Goal: Information Seeking & Learning: Learn about a topic

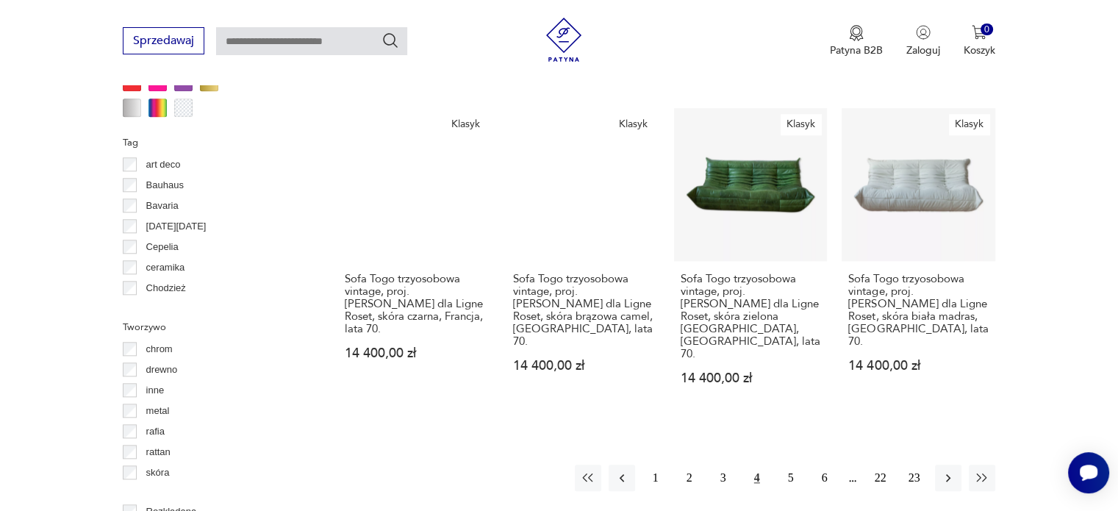
scroll to position [1493, 0]
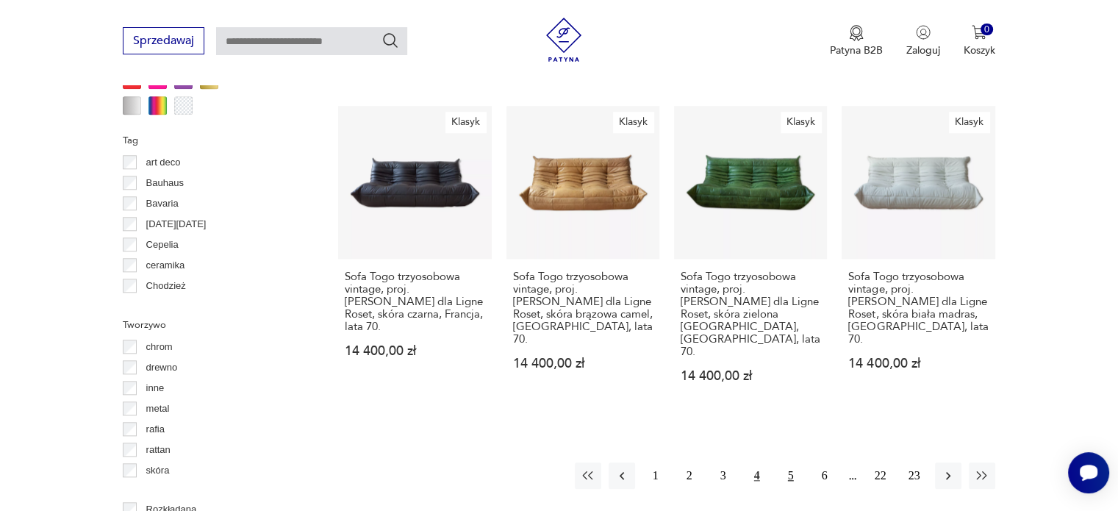
click at [790, 463] on button "5" at bounding box center [791, 476] width 26 height 26
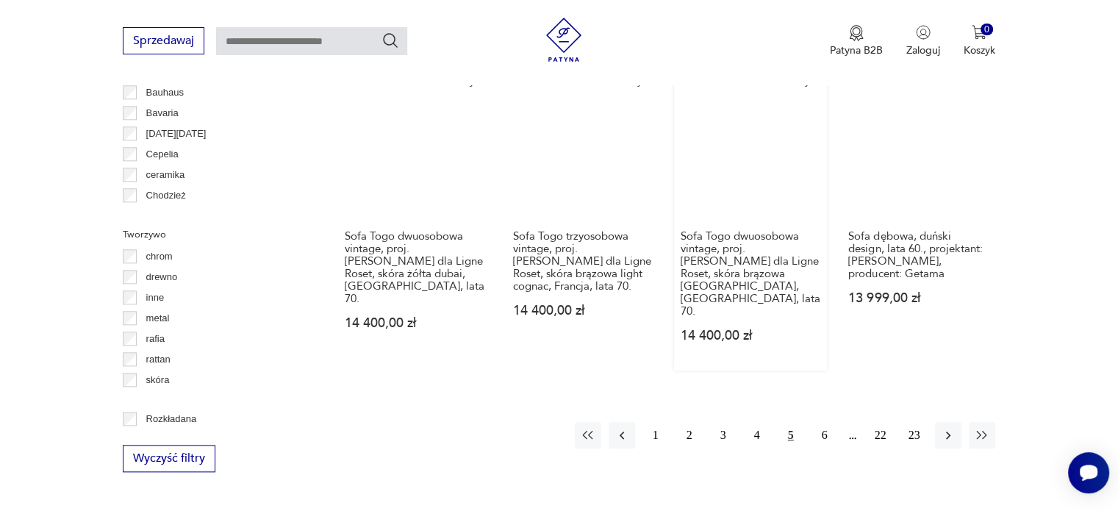
scroll to position [1493, 0]
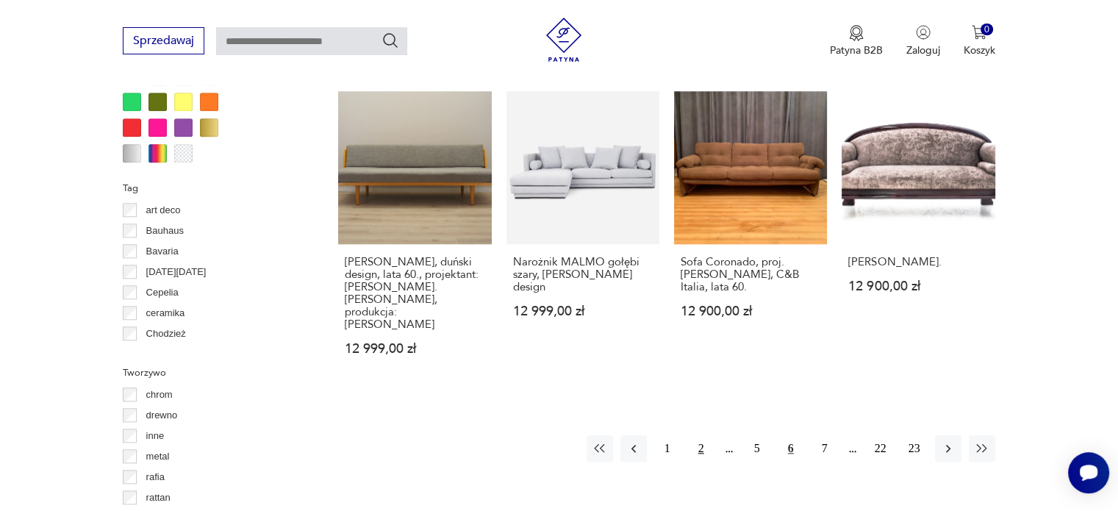
scroll to position [1419, 0]
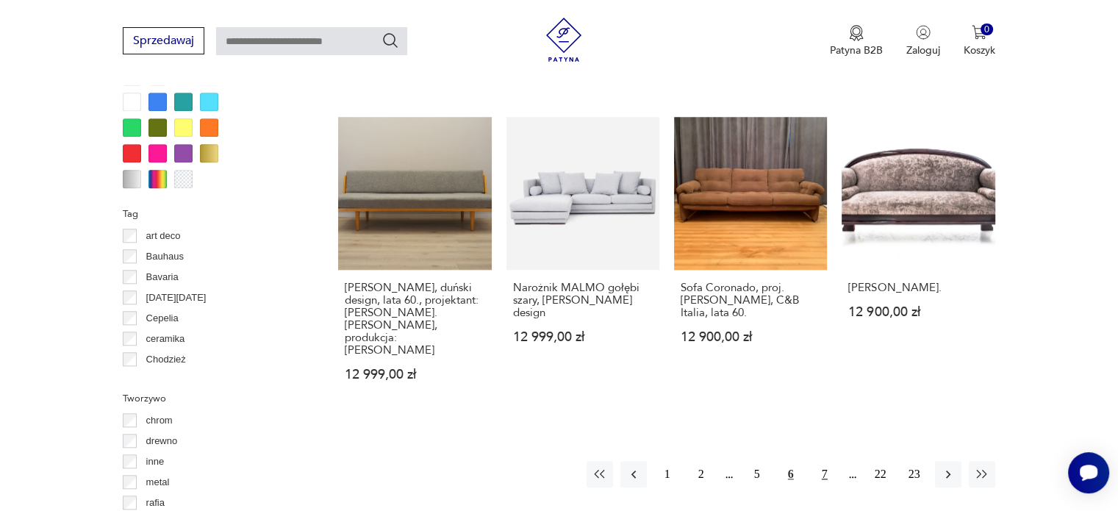
click at [824, 461] on button "7" at bounding box center [825, 474] width 26 height 26
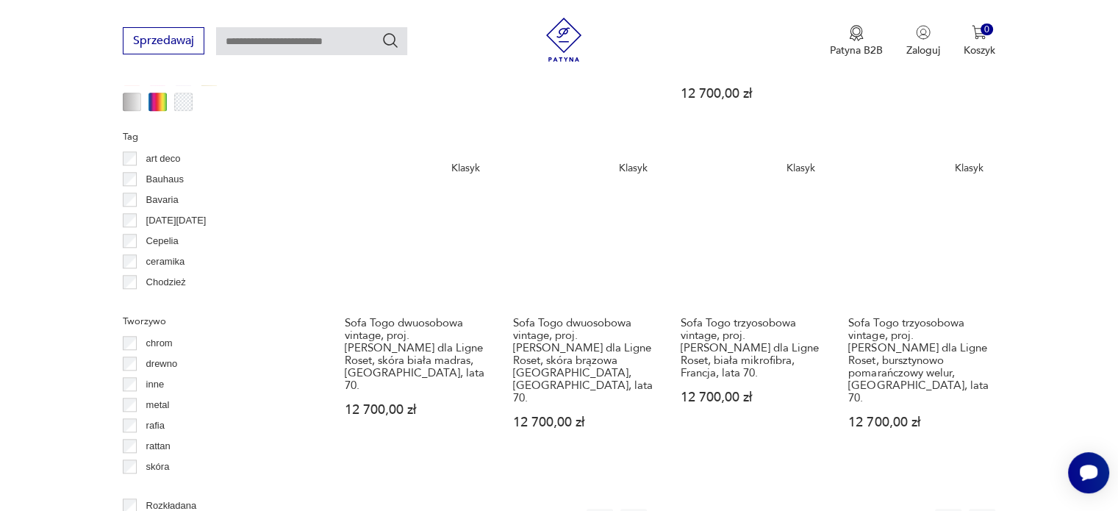
scroll to position [1566, 0]
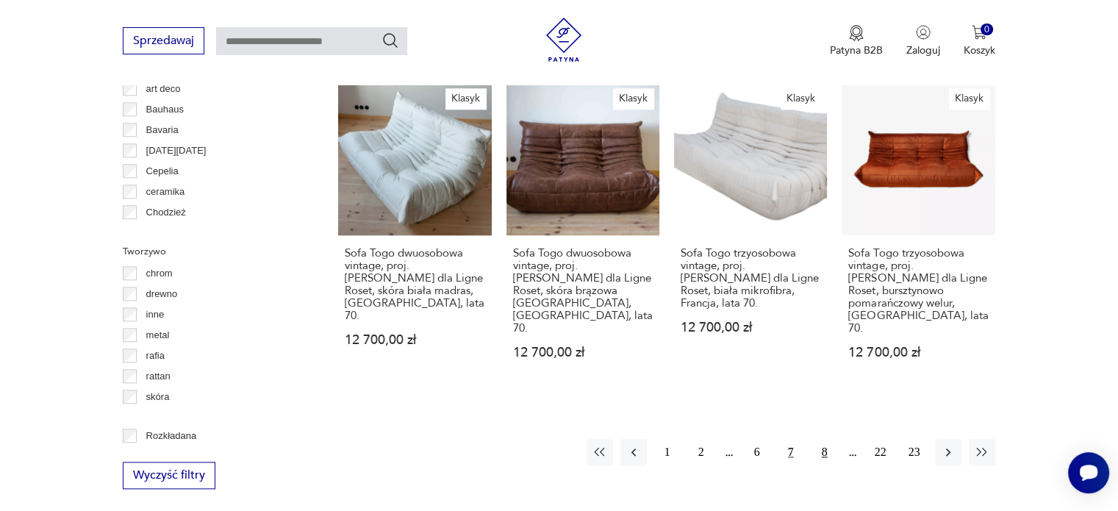
click at [821, 439] on button "8" at bounding box center [825, 452] width 26 height 26
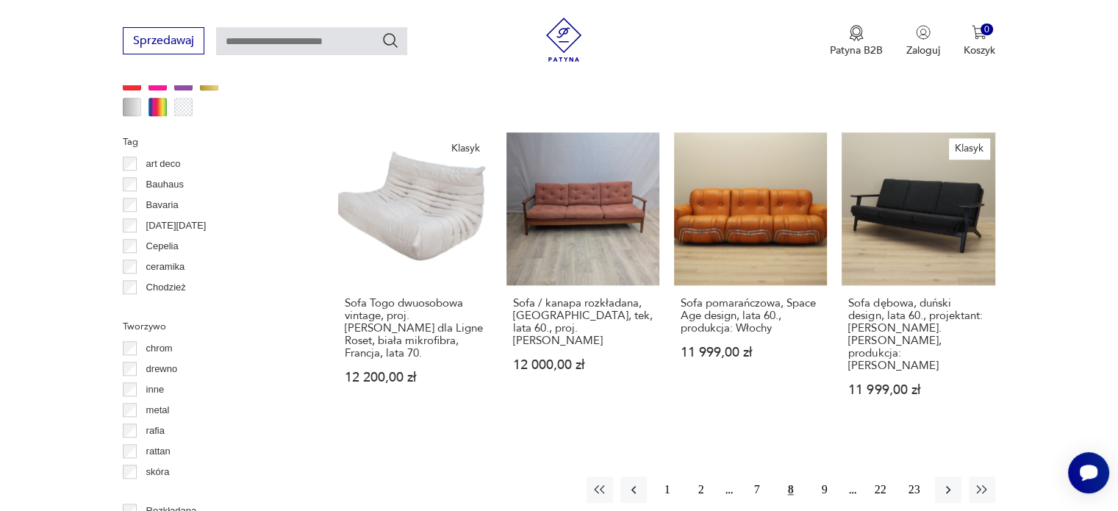
scroll to position [1640, 0]
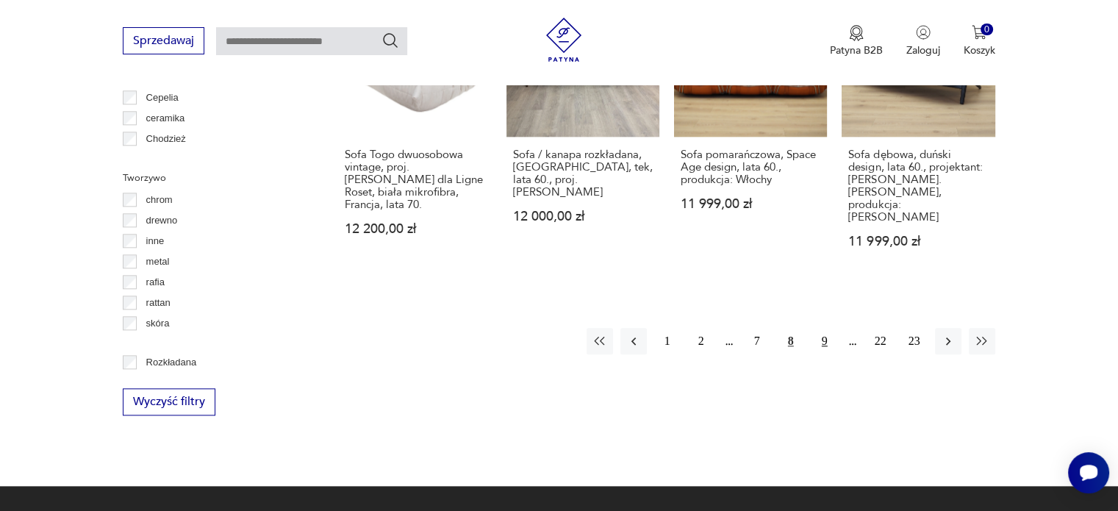
click at [825, 328] on button "9" at bounding box center [825, 341] width 26 height 26
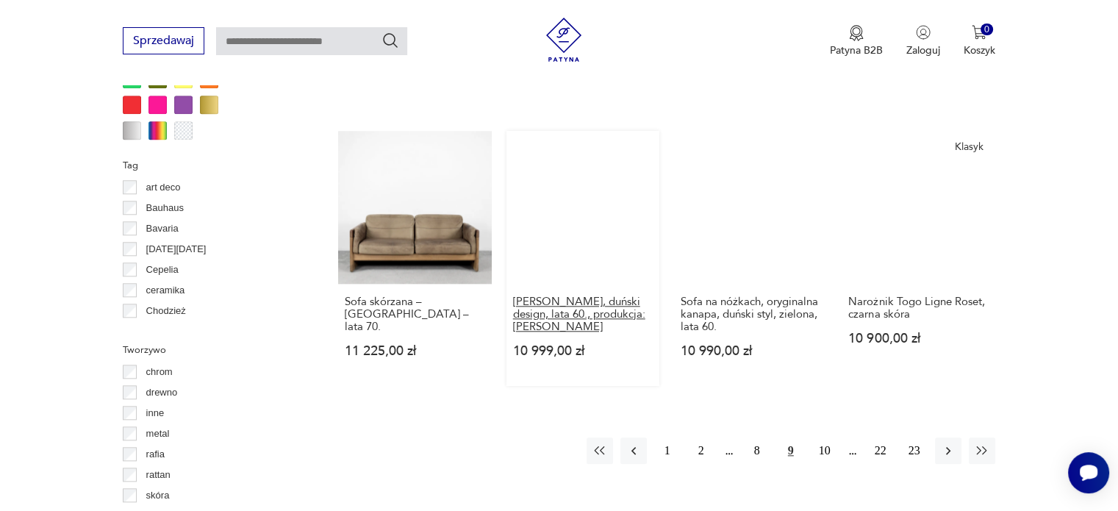
scroll to position [1493, 0]
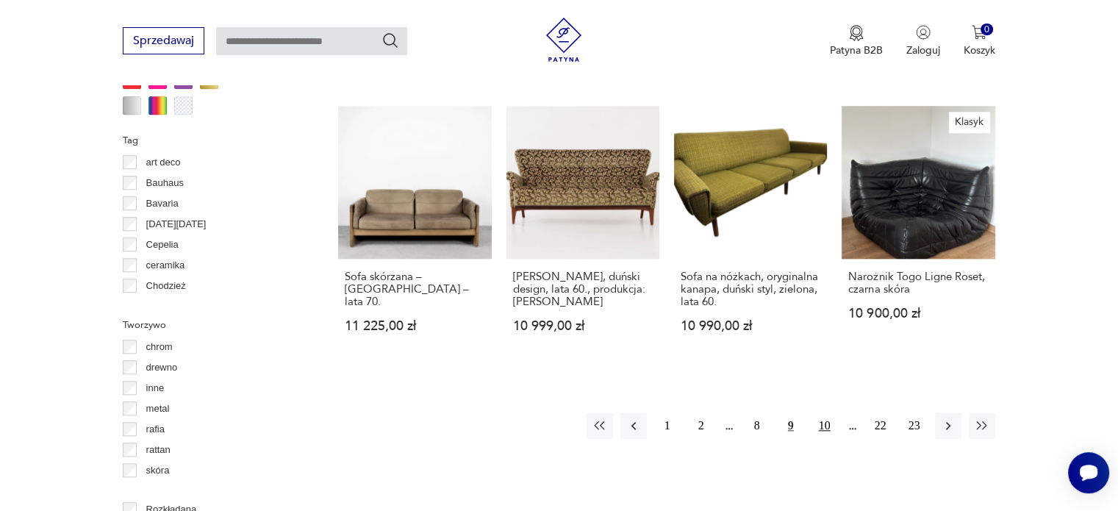
click at [829, 413] on button "10" at bounding box center [825, 426] width 26 height 26
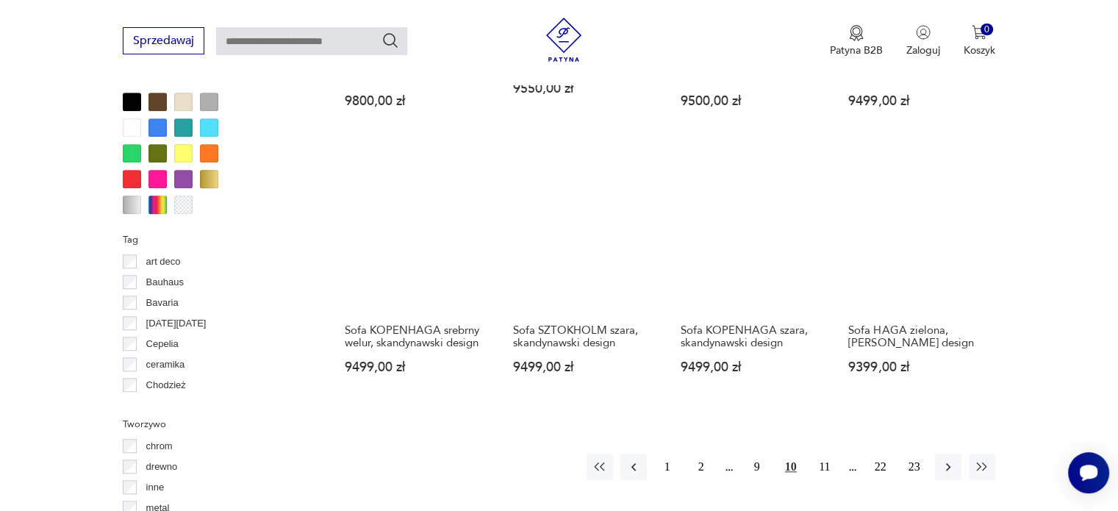
scroll to position [1419, 0]
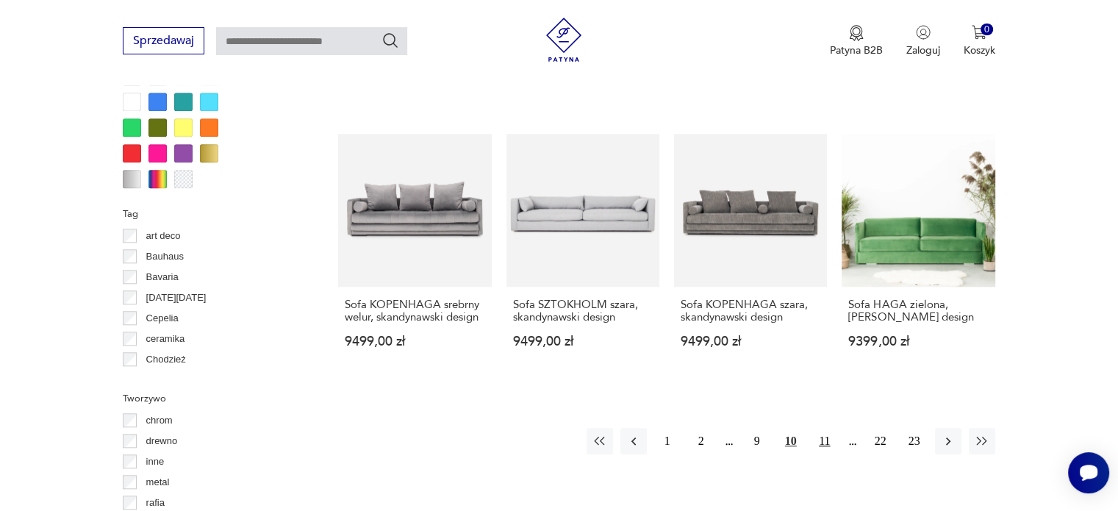
click at [827, 428] on button "11" at bounding box center [825, 441] width 26 height 26
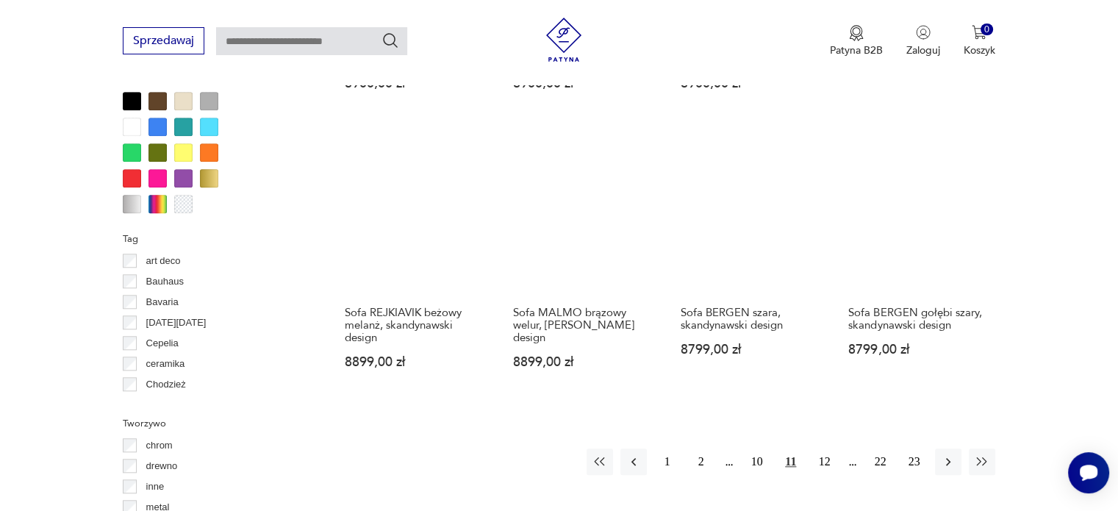
scroll to position [1419, 0]
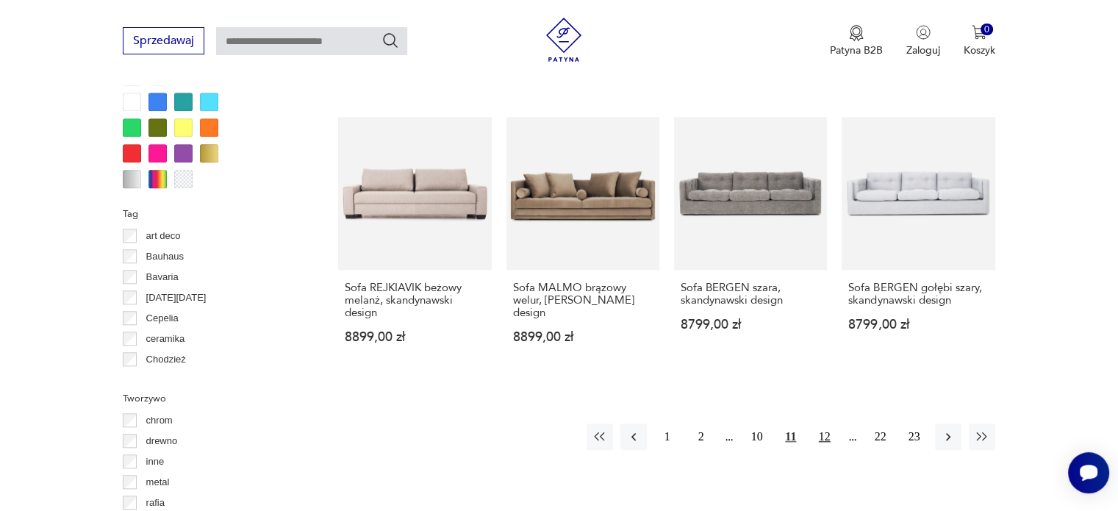
click at [823, 424] on button "12" at bounding box center [825, 437] width 26 height 26
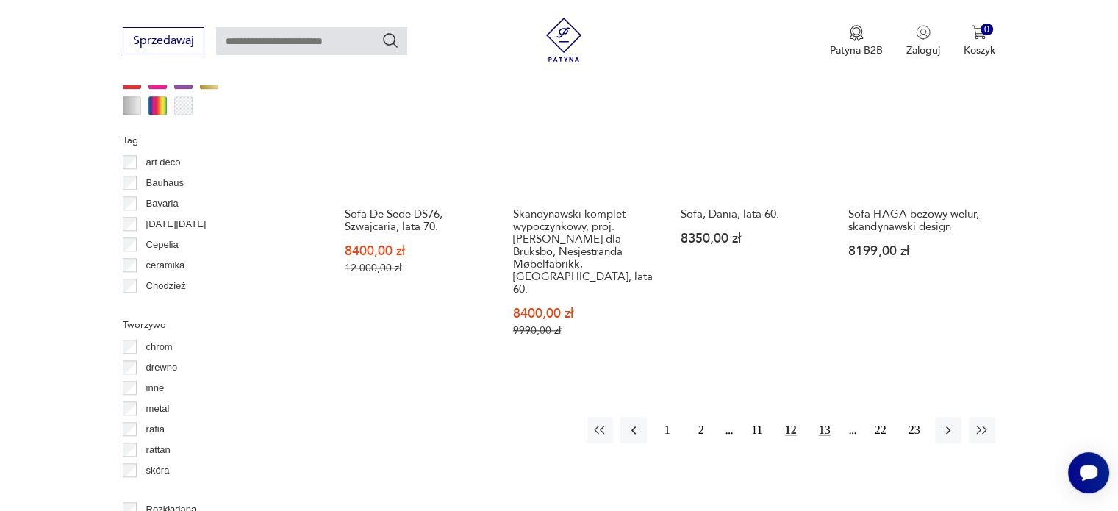
scroll to position [1419, 0]
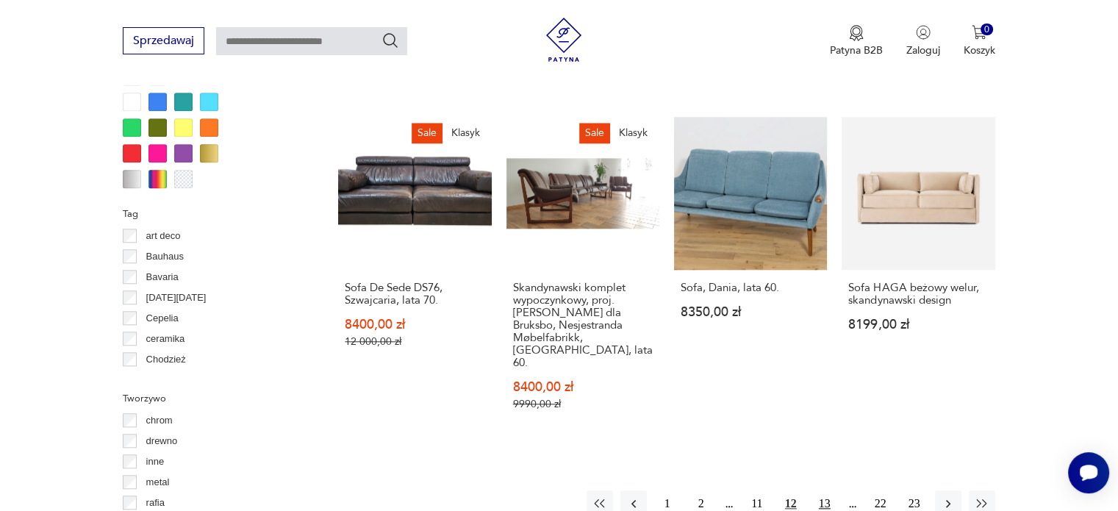
click at [823, 490] on button "13" at bounding box center [825, 503] width 26 height 26
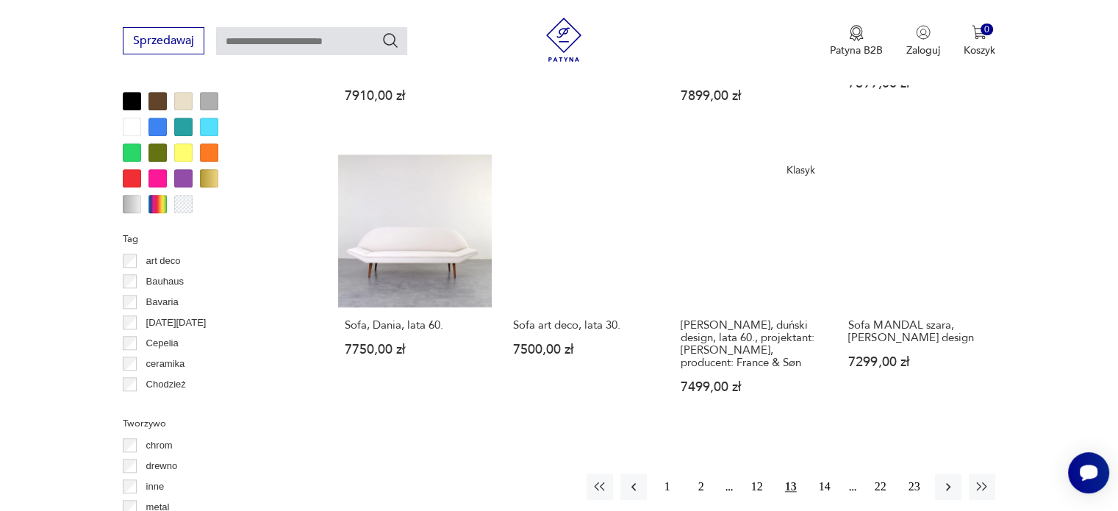
scroll to position [1419, 0]
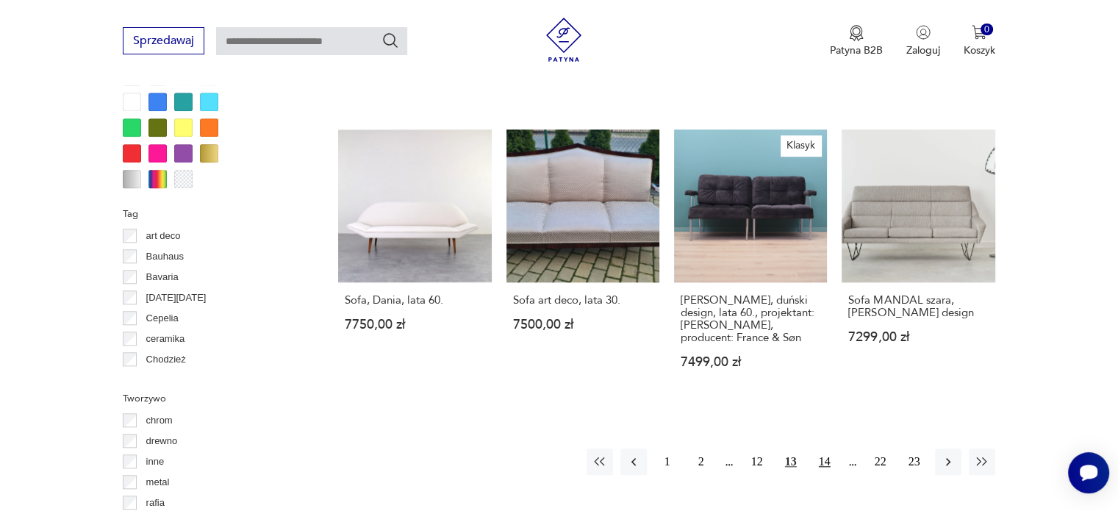
click at [829, 449] on button "14" at bounding box center [825, 462] width 26 height 26
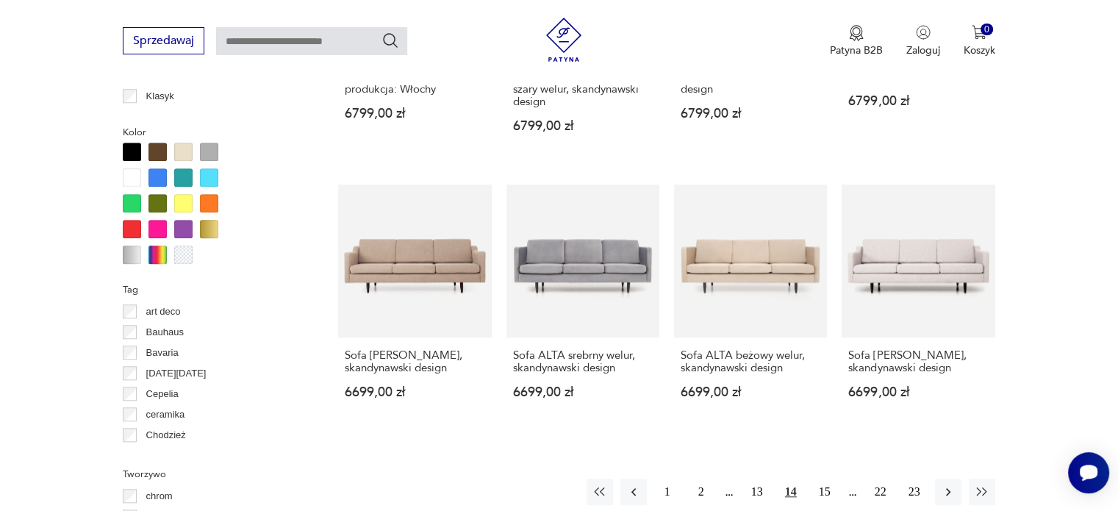
scroll to position [1346, 0]
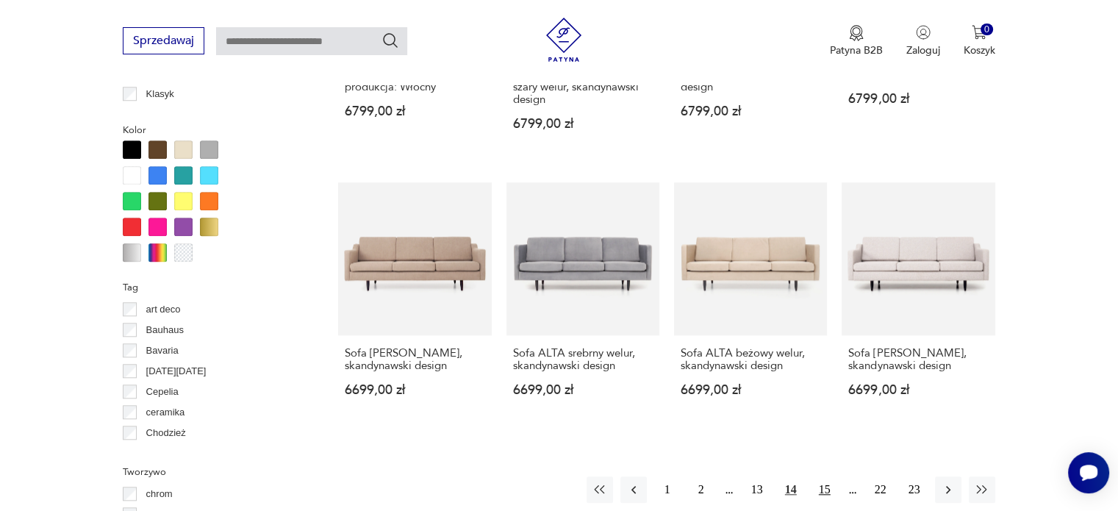
click at [820, 476] on button "15" at bounding box center [825, 489] width 26 height 26
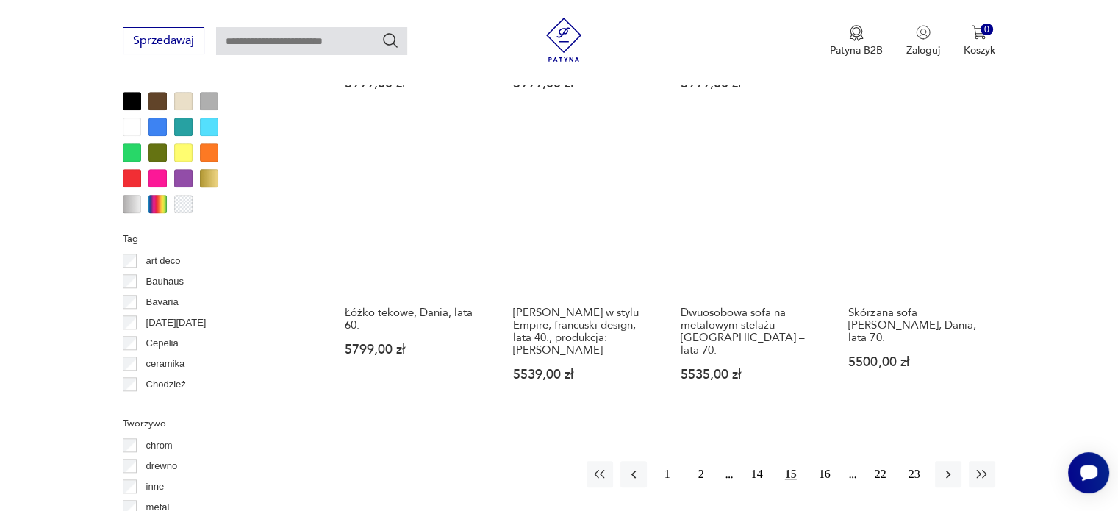
scroll to position [1419, 0]
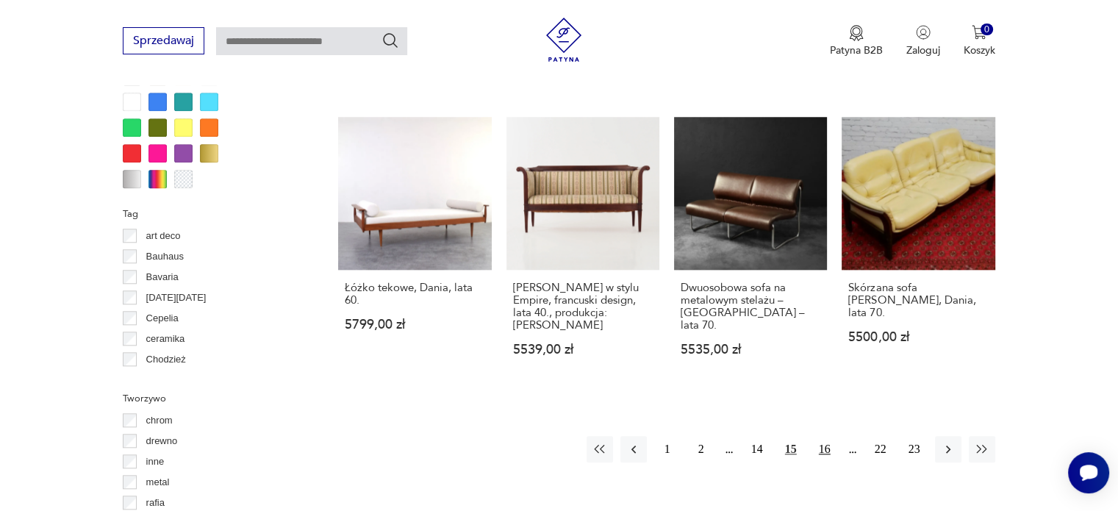
click at [824, 436] on button "16" at bounding box center [825, 449] width 26 height 26
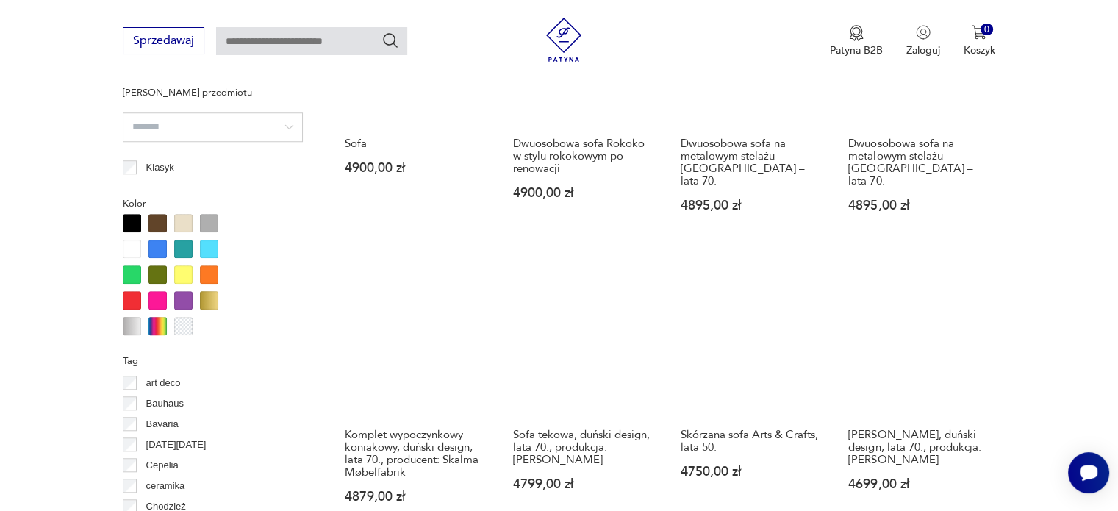
scroll to position [1419, 0]
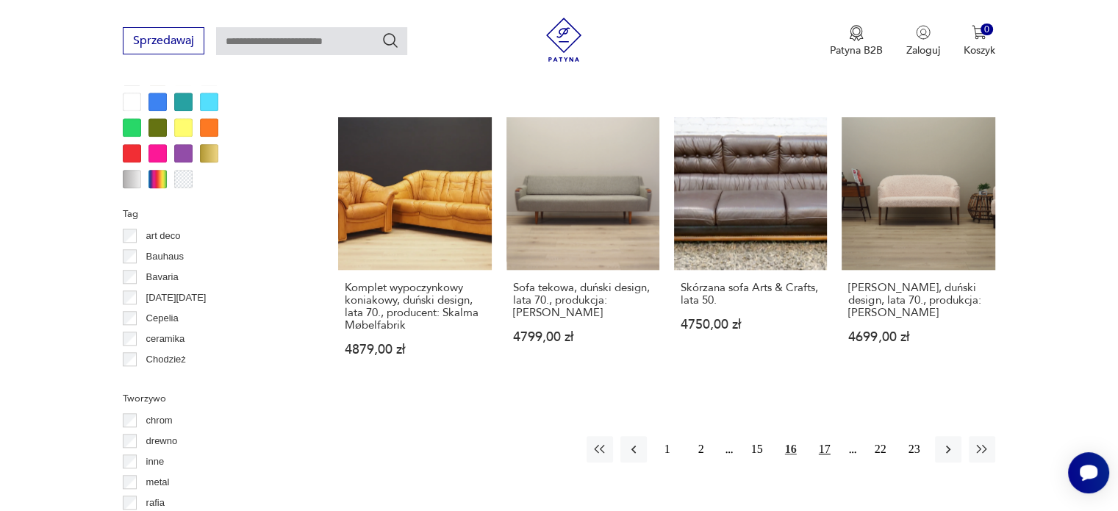
click at [829, 436] on button "17" at bounding box center [825, 449] width 26 height 26
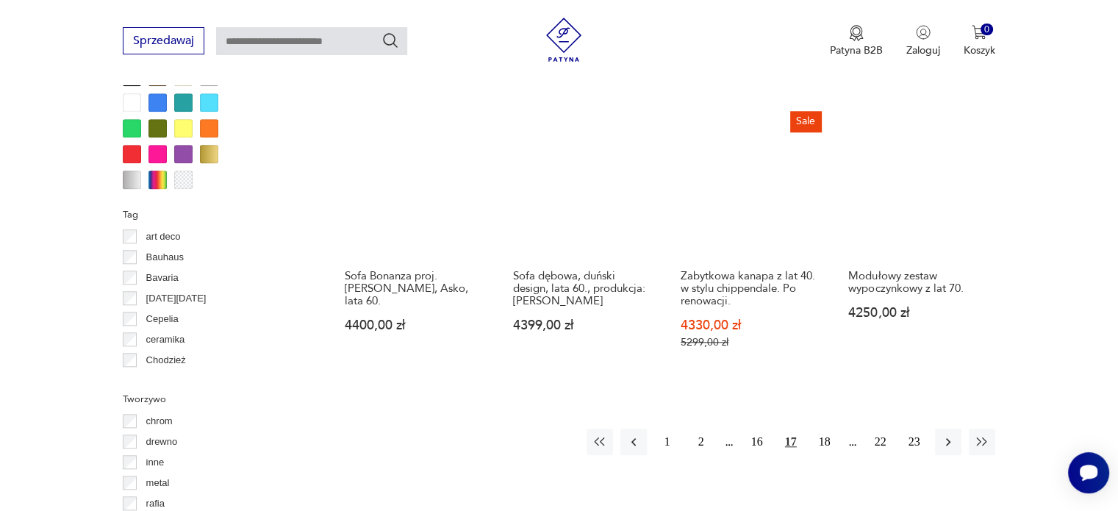
scroll to position [1419, 0]
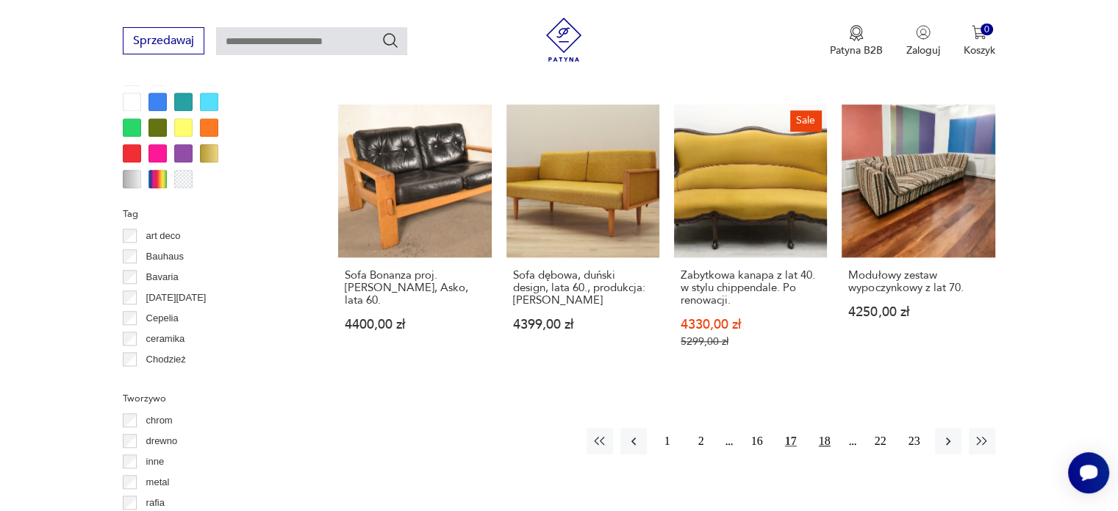
click at [827, 428] on button "18" at bounding box center [825, 441] width 26 height 26
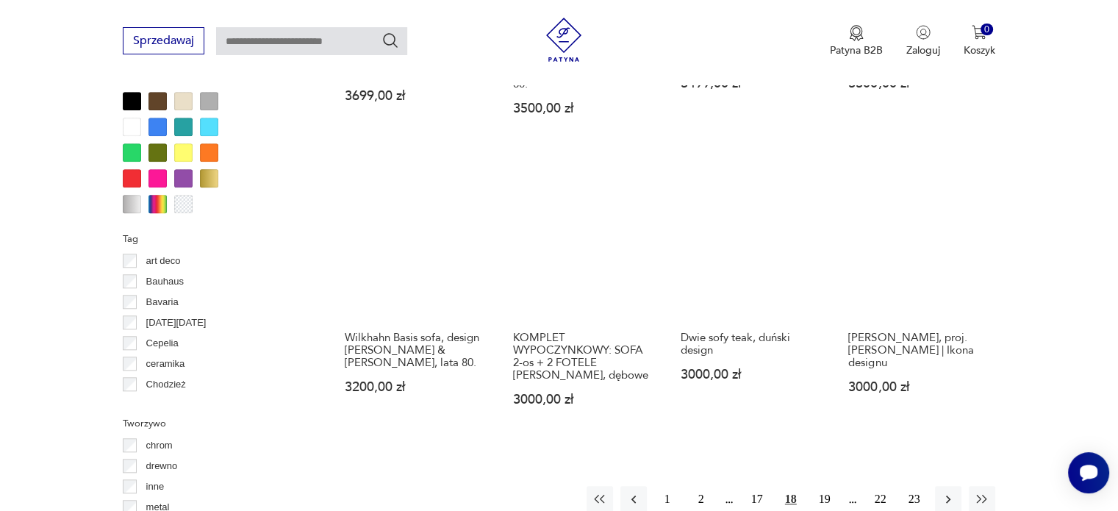
scroll to position [1419, 0]
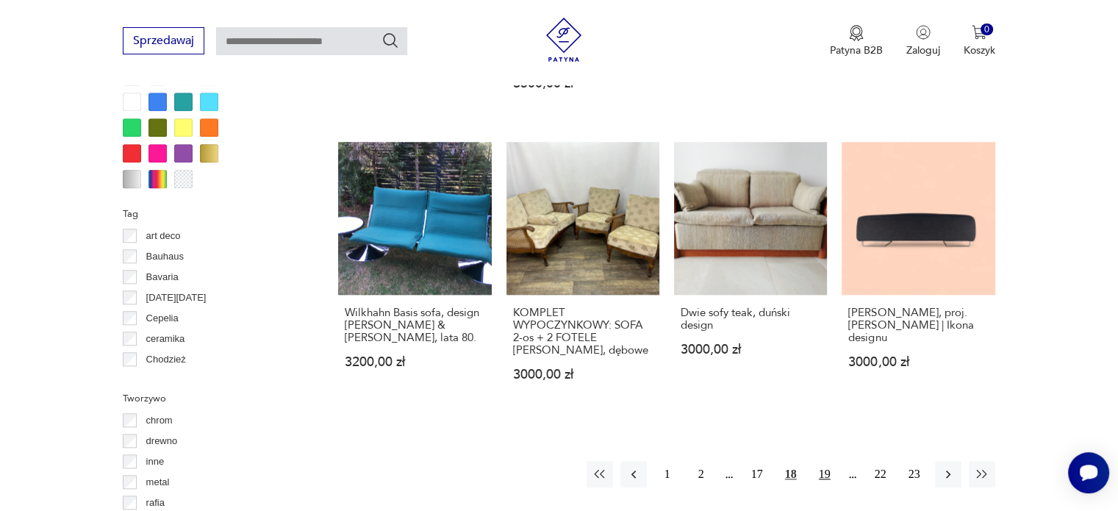
click at [835, 461] on button "19" at bounding box center [825, 474] width 26 height 26
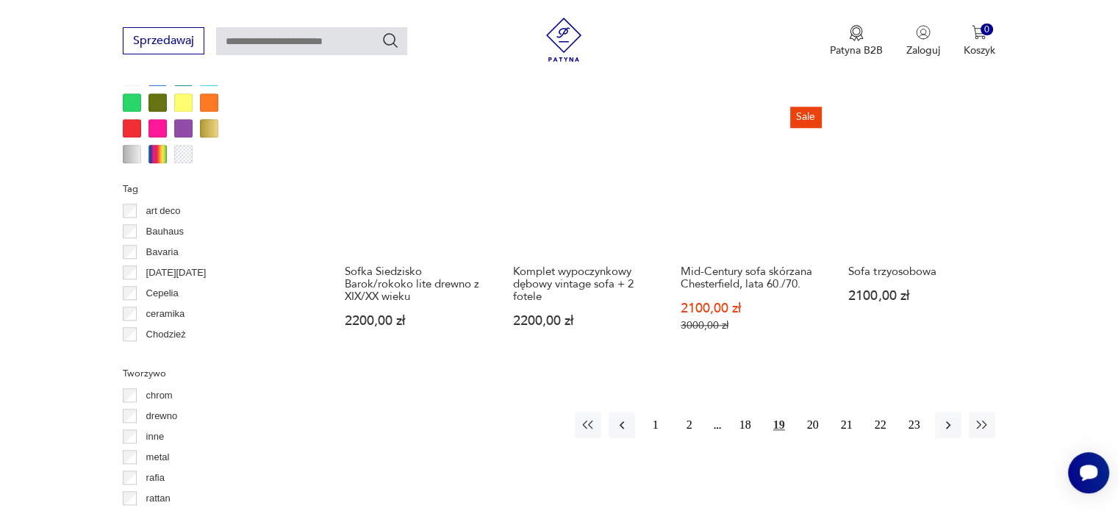
scroll to position [1419, 0]
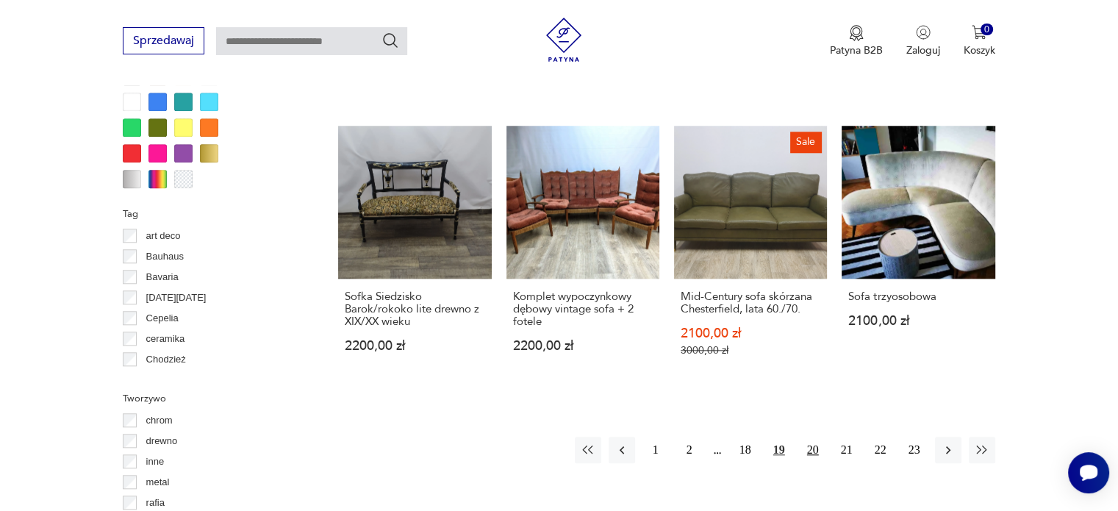
click at [815, 438] on button "20" at bounding box center [813, 450] width 26 height 26
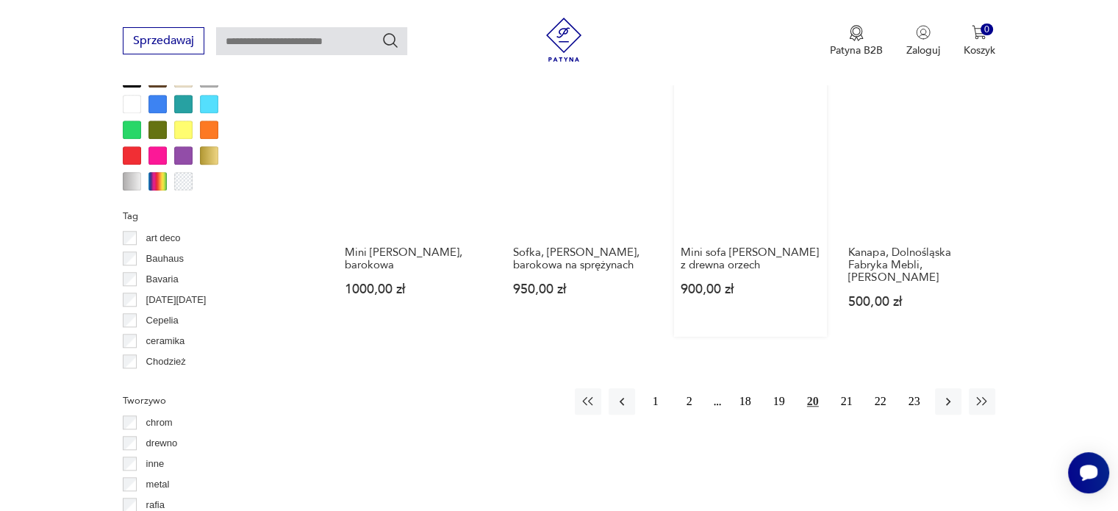
scroll to position [1419, 0]
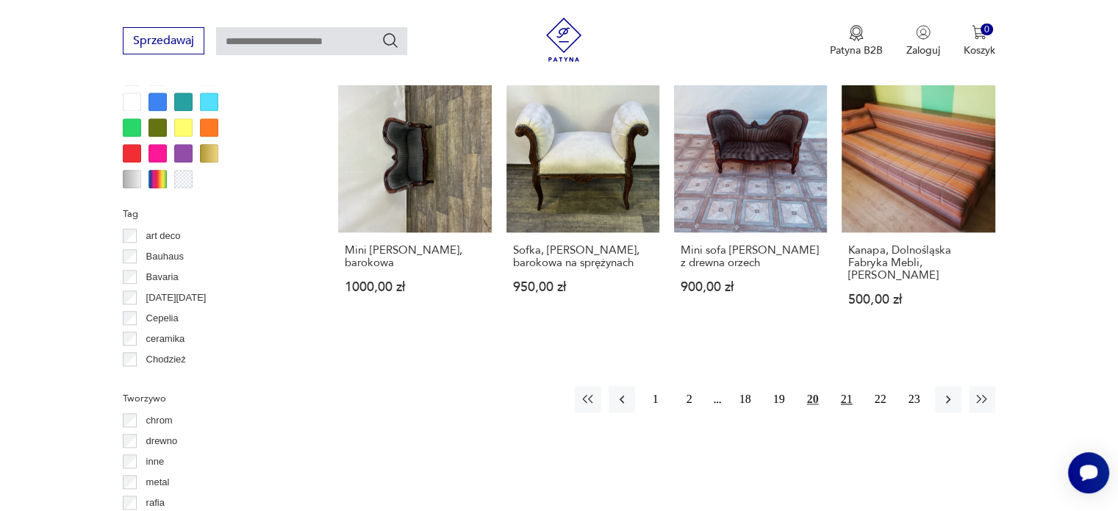
click at [847, 403] on button "21" at bounding box center [847, 399] width 26 height 26
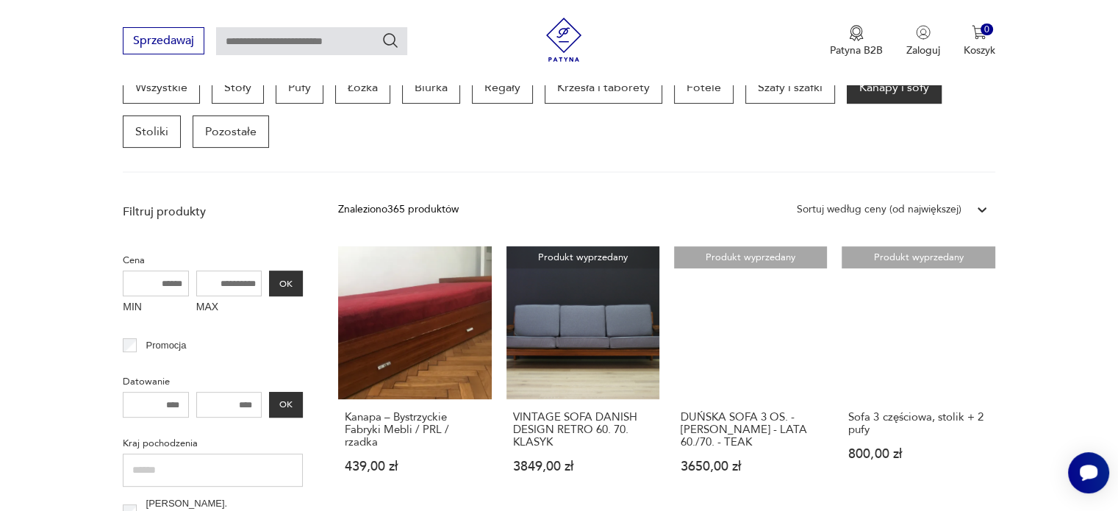
scroll to position [463, 0]
